Goal: Information Seeking & Learning: Learn about a topic

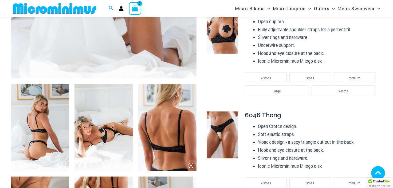
scroll to position [277, 0]
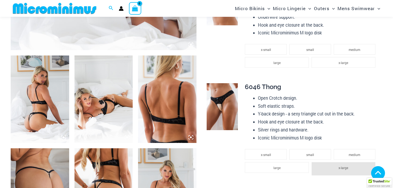
click at [31, 116] on img at bounding box center [40, 100] width 58 height 88
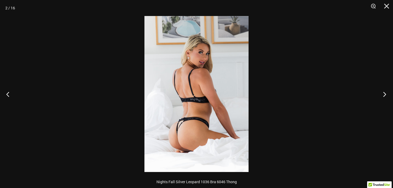
click at [384, 95] on button "Next" at bounding box center [383, 94] width 20 height 27
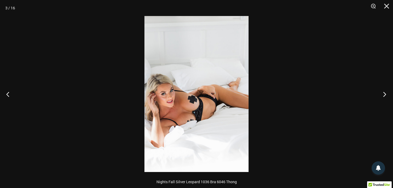
click at [384, 95] on button "Next" at bounding box center [383, 94] width 20 height 27
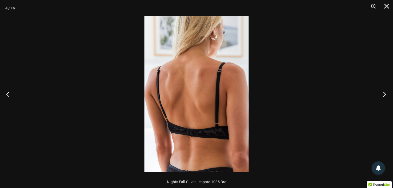
click at [384, 96] on button "Next" at bounding box center [383, 94] width 20 height 27
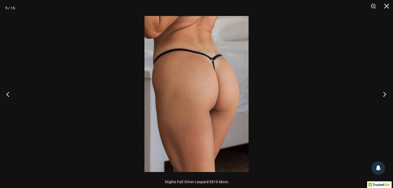
click at [384, 96] on button "Next" at bounding box center [383, 94] width 20 height 27
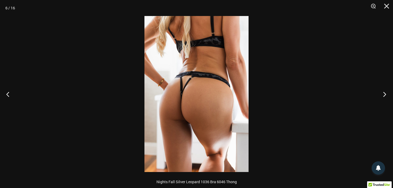
click at [384, 96] on button "Next" at bounding box center [383, 94] width 20 height 27
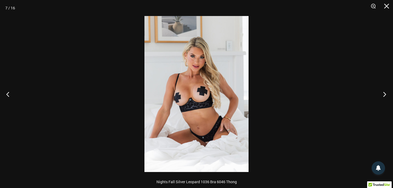
click at [384, 96] on button "Next" at bounding box center [383, 94] width 20 height 27
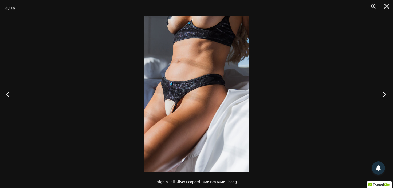
click at [384, 96] on button "Next" at bounding box center [383, 94] width 20 height 27
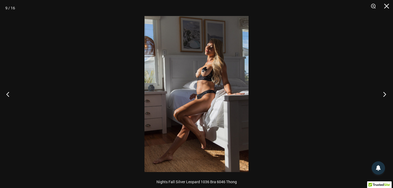
click at [384, 96] on button "Next" at bounding box center [383, 94] width 20 height 27
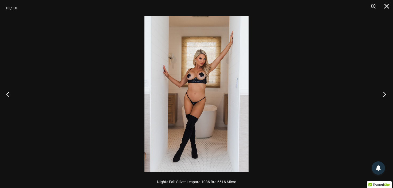
click at [384, 96] on button "Next" at bounding box center [383, 94] width 20 height 27
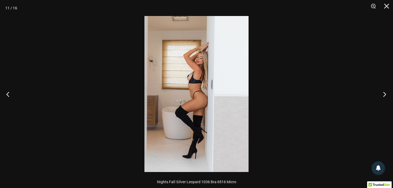
click at [384, 96] on button "Next" at bounding box center [383, 94] width 20 height 27
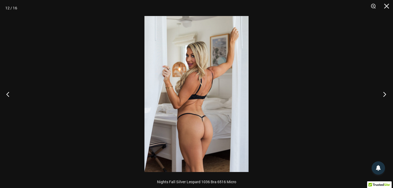
click at [384, 96] on button "Next" at bounding box center [383, 94] width 20 height 27
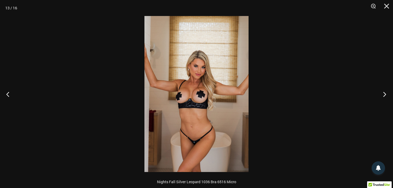
click at [384, 96] on button "Next" at bounding box center [383, 94] width 20 height 27
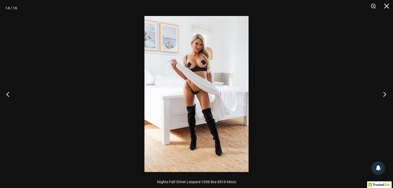
click at [385, 94] on button "Next" at bounding box center [383, 94] width 20 height 27
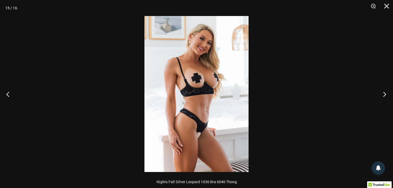
click at [385, 94] on button "Next" at bounding box center [383, 94] width 20 height 27
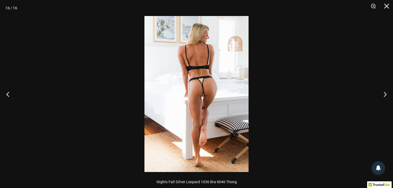
click at [209, 92] on img at bounding box center [196, 94] width 104 height 156
